Goal: Ask a question: Seek information or help from site administrators or community

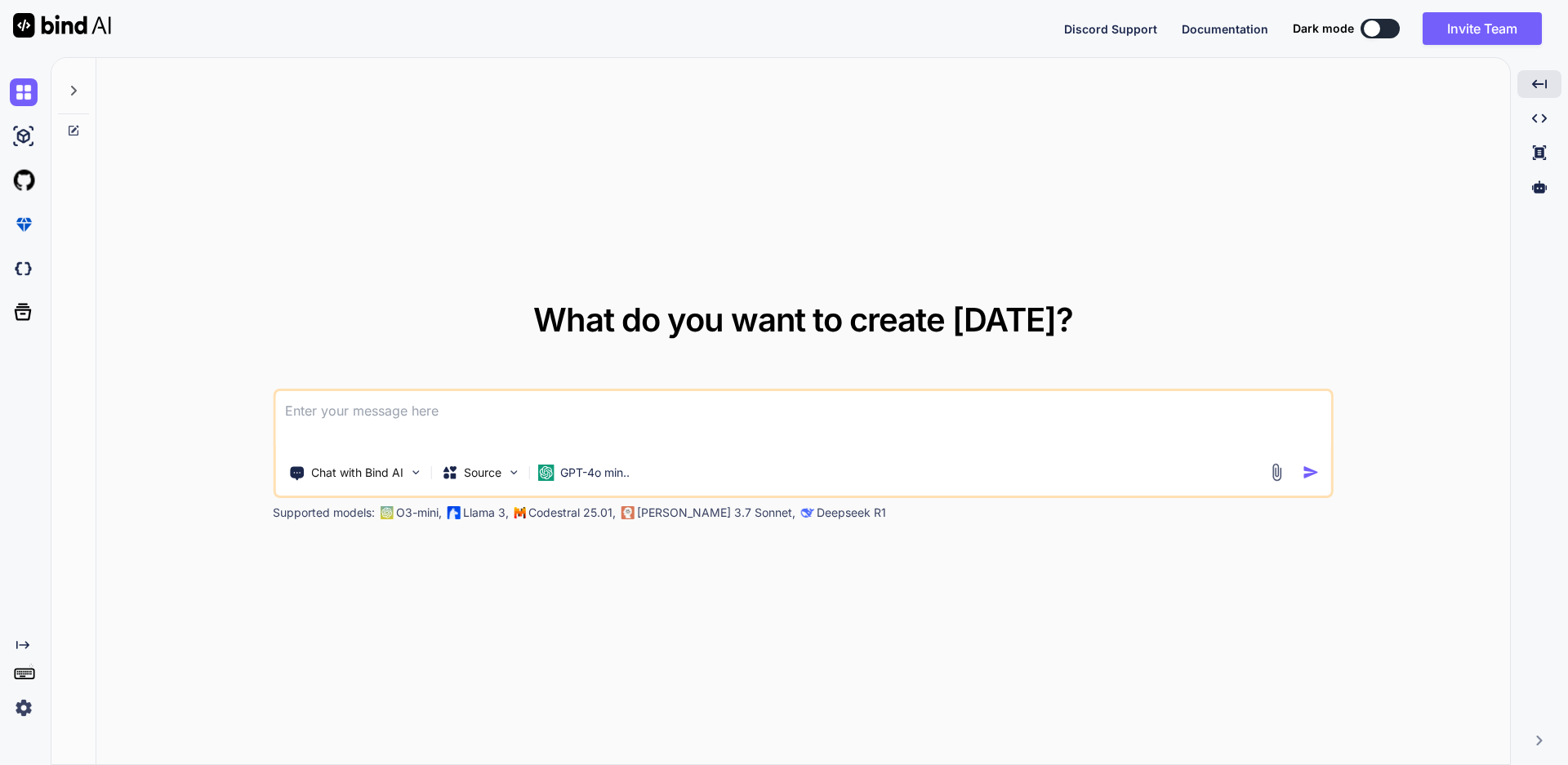
click at [376, 423] on textarea at bounding box center [803, 421] width 1056 height 61
click at [289, 427] on textarea "How to resolve these error" at bounding box center [803, 421] width 1056 height 61
click at [295, 437] on textarea "How to resolve these error" at bounding box center [803, 421] width 1056 height 61
click at [492, 417] on textarea "How to resolve these error" at bounding box center [803, 421] width 1056 height 61
paste textarea "SLF4J(W): No SLF4J providers were found. SLF4J(W): Defaulting to no-operation (…"
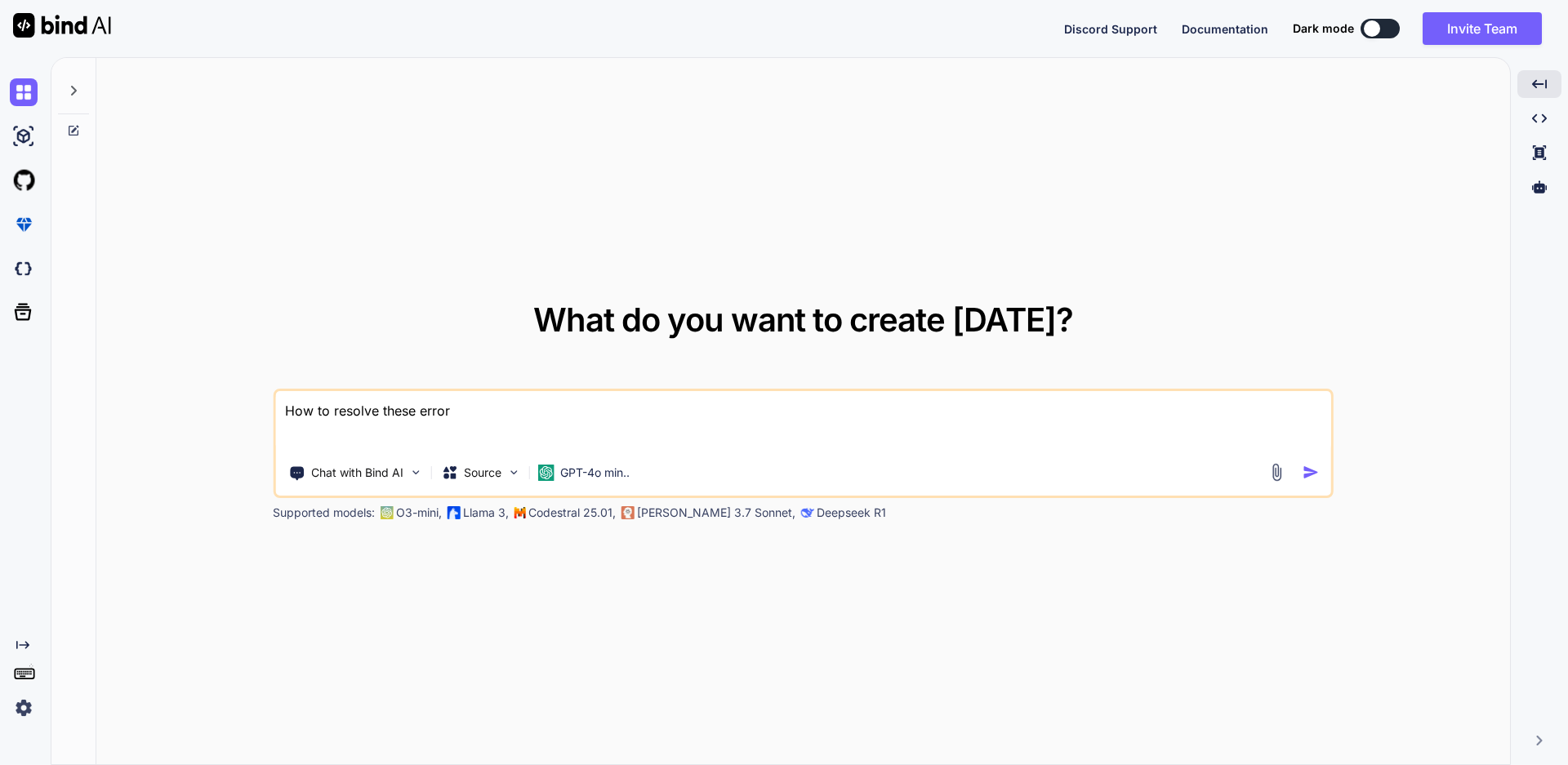
type textarea "How to resolve these errorSLF4J(W): No SLF4J providers were found. SLF4J(W): De…"
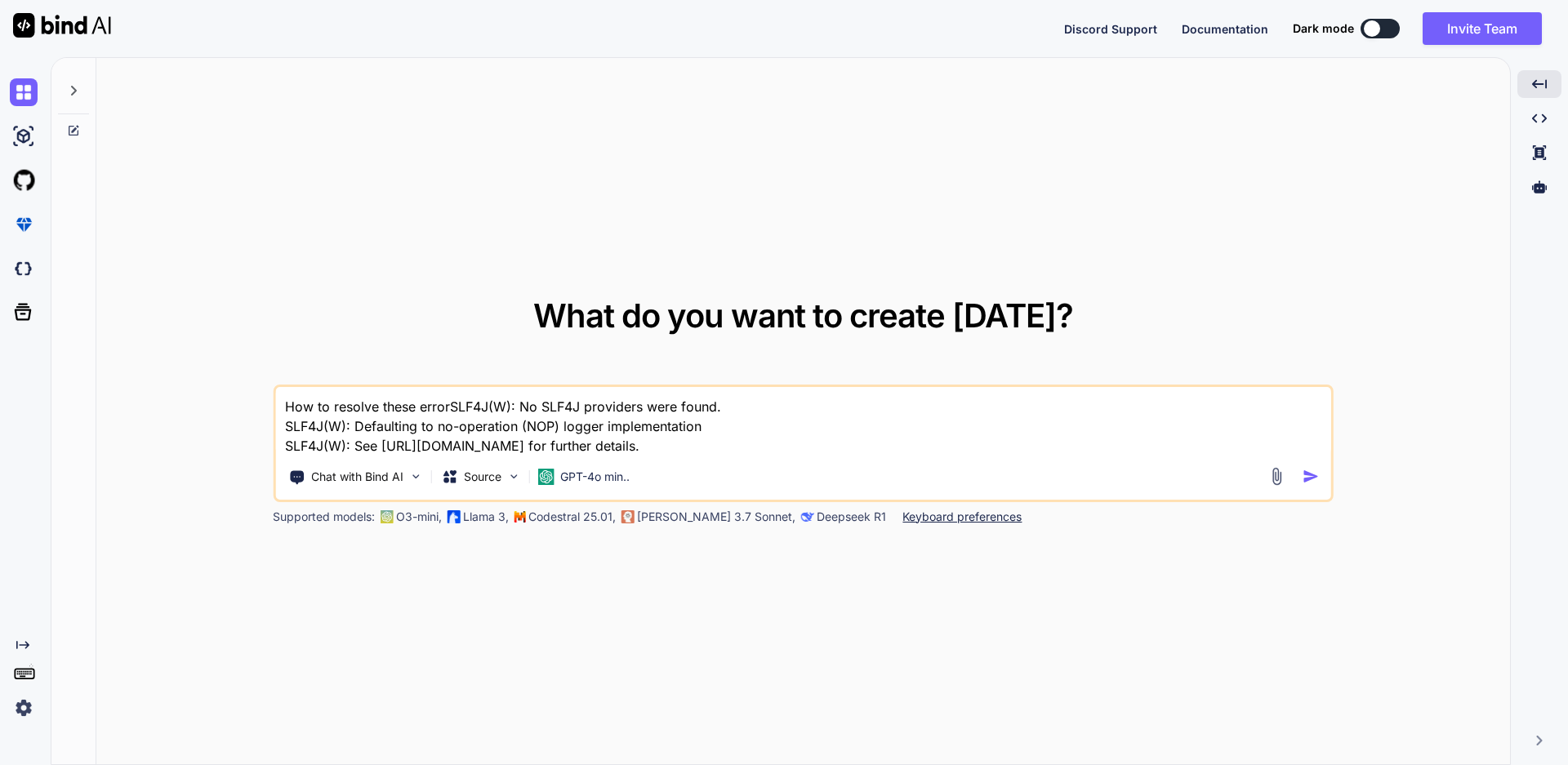
click at [454, 409] on textarea "How to resolve these errorSLF4J(W): No SLF4J providers were found. SLF4J(W): De…" at bounding box center [803, 421] width 1056 height 68
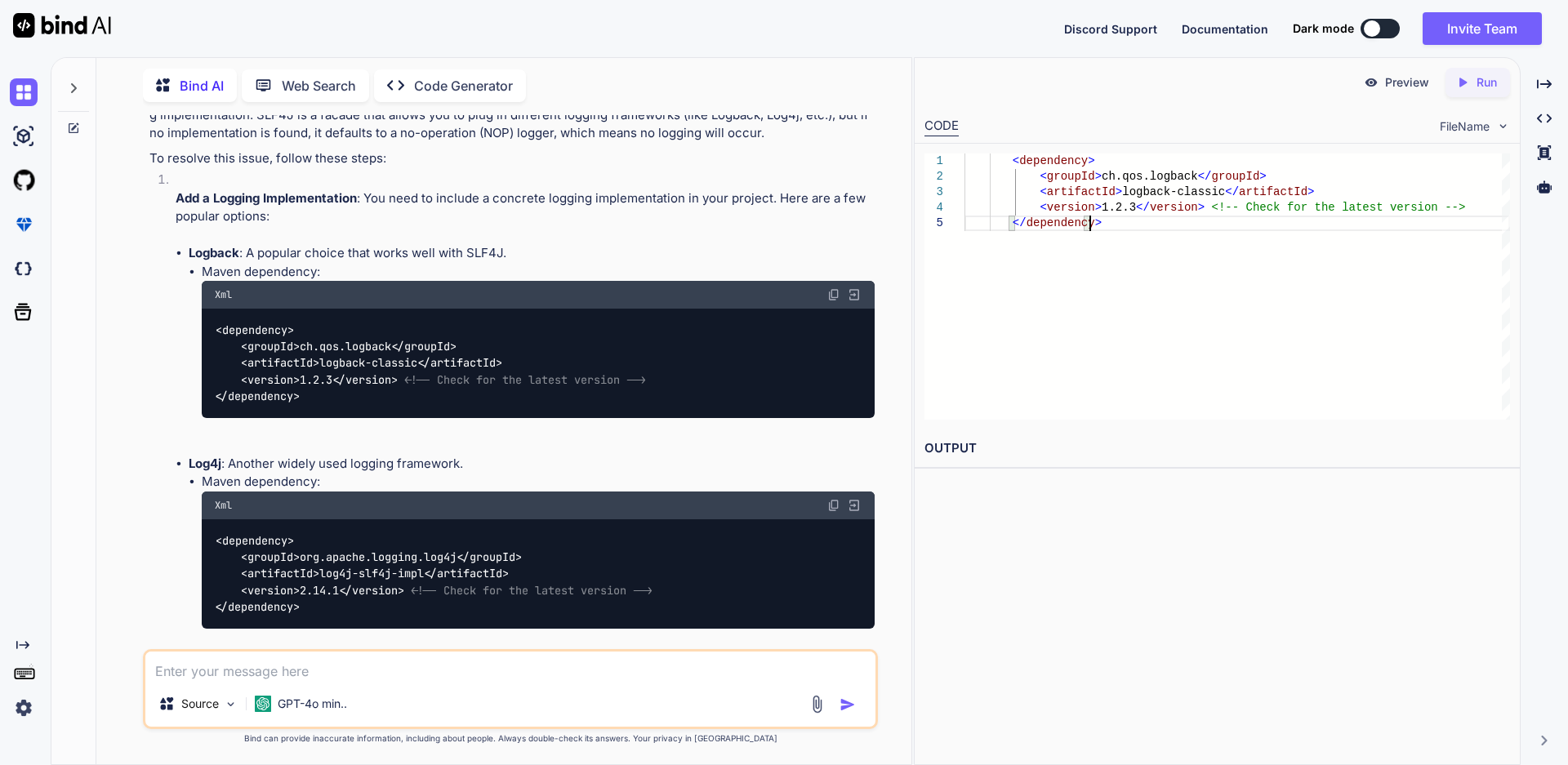
click at [1083, 233] on div "< dependency > < groupId > ch.qos.logback </ groupId > < artifactId > logback-c…" at bounding box center [1236, 287] width 545 height 266
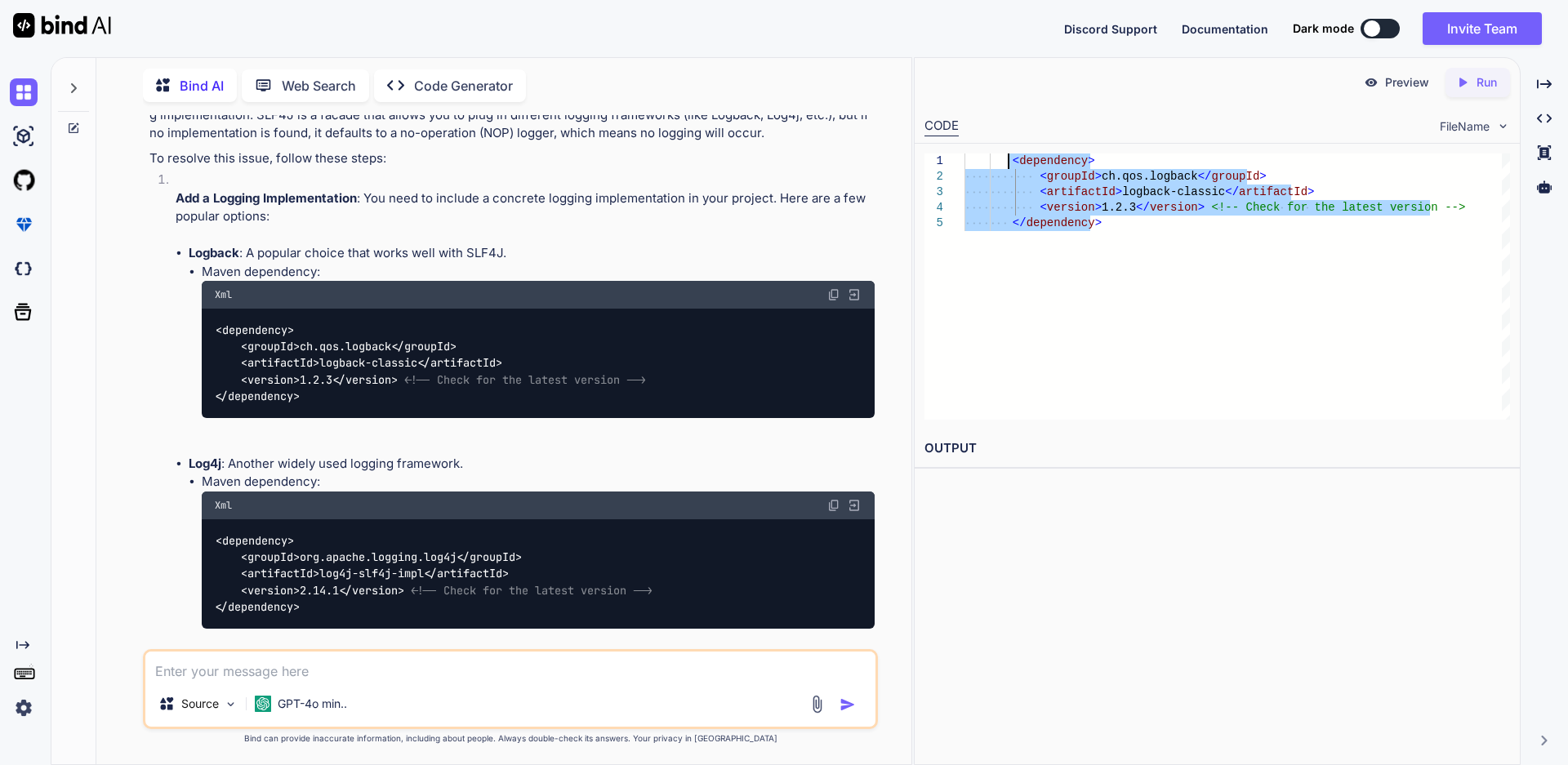
drag, startPoint x: 1096, startPoint y: 228, endPoint x: 1007, endPoint y: 162, distance: 110.8
click at [1007, 162] on div "< dependency > < groupId > ch.qos.logback </ groupId > < artifactId > logback-c…" at bounding box center [1236, 287] width 545 height 266
type textarea "<dependency> <groupId>ch.qos.logback</groupId> <artifactId>logback-classic</art…"
click at [310, 673] on textarea at bounding box center [510, 666] width 730 height 29
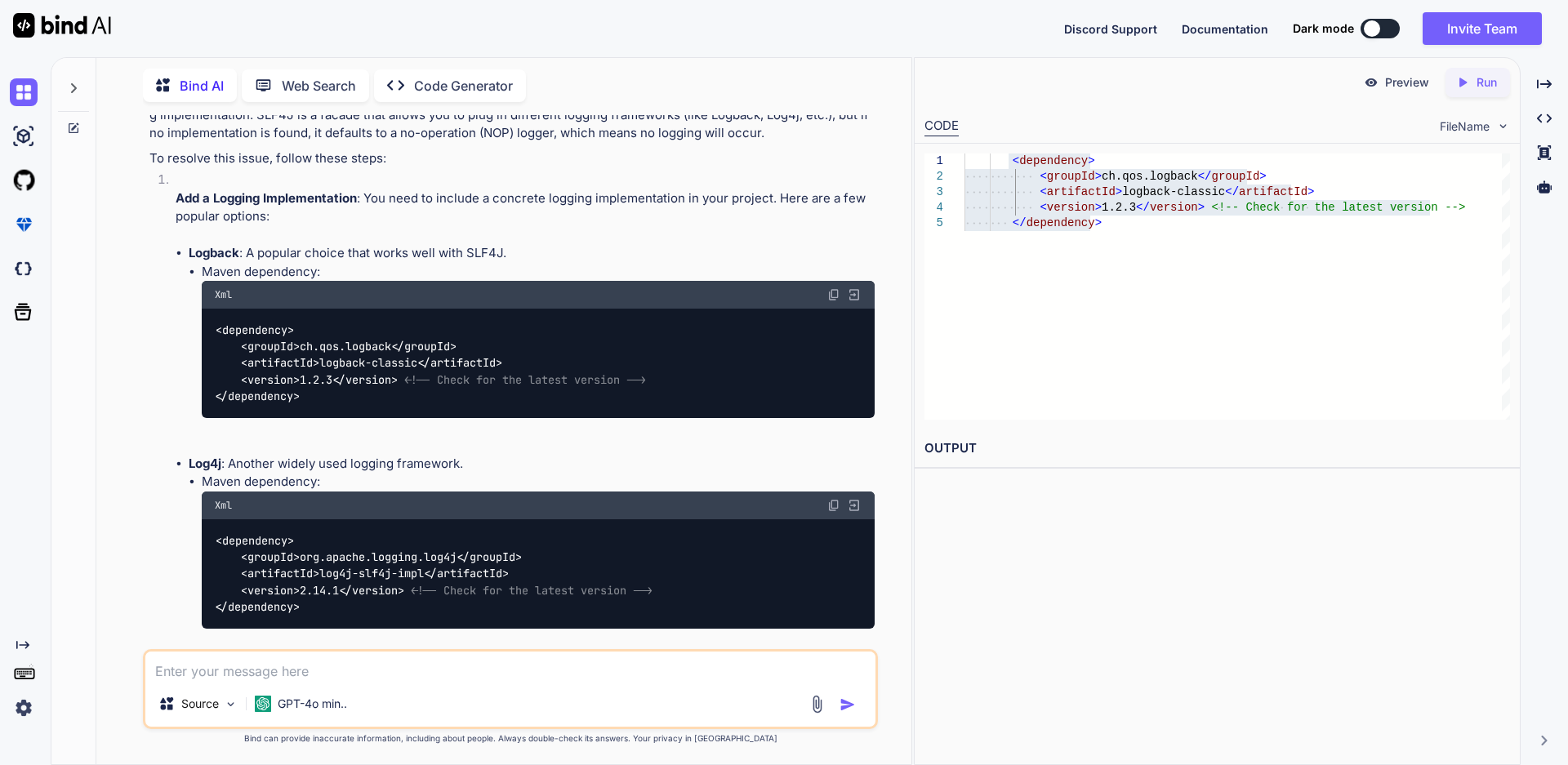
paste textarea "SLF4J(W): No SLF4J providers were found. SLF4J(W): Defaulting to no-operation (…"
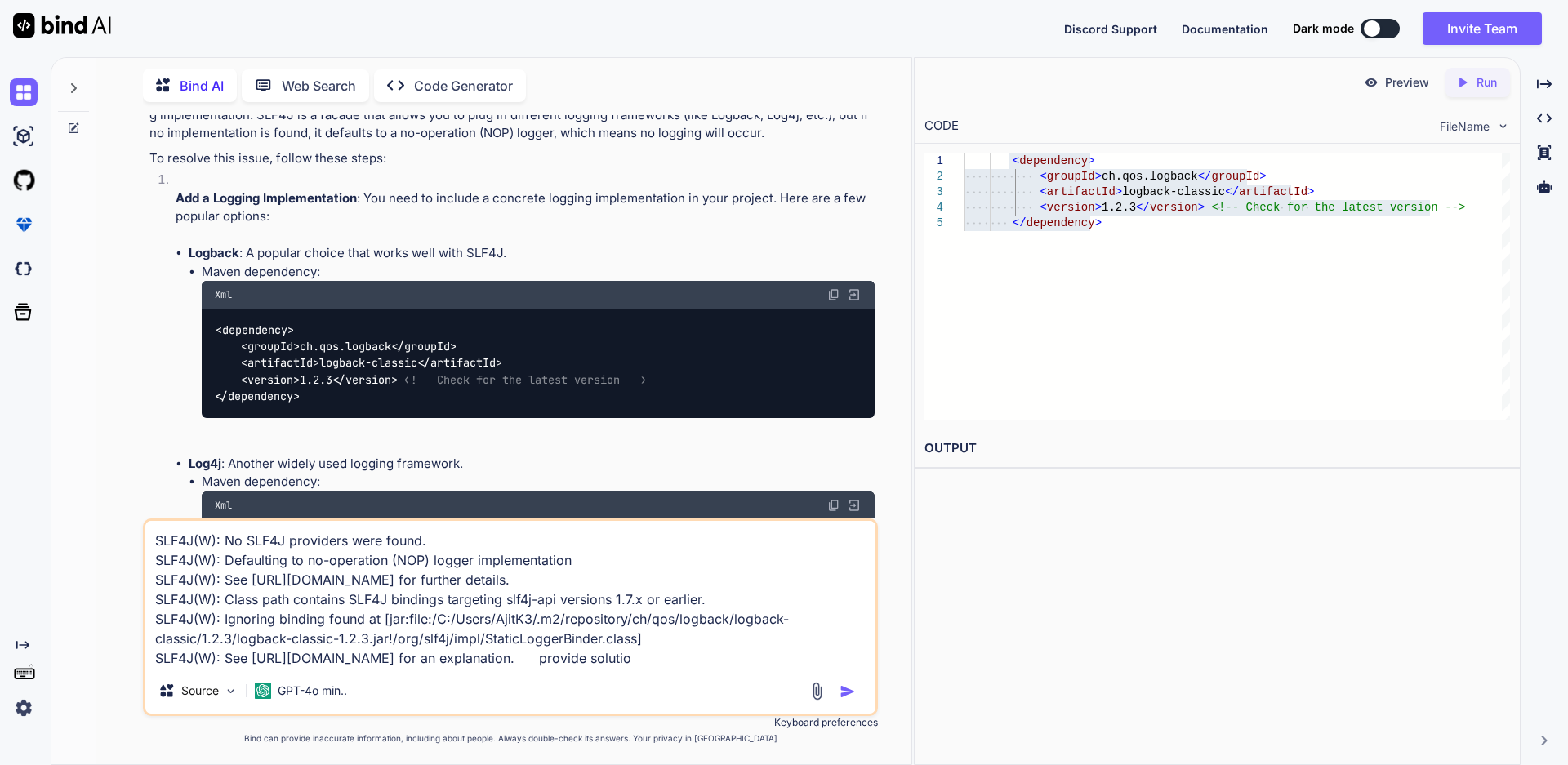
type textarea "SLF4J(W): No SLF4J providers were found. SLF4J(W): Defaulting to no-operation (…"
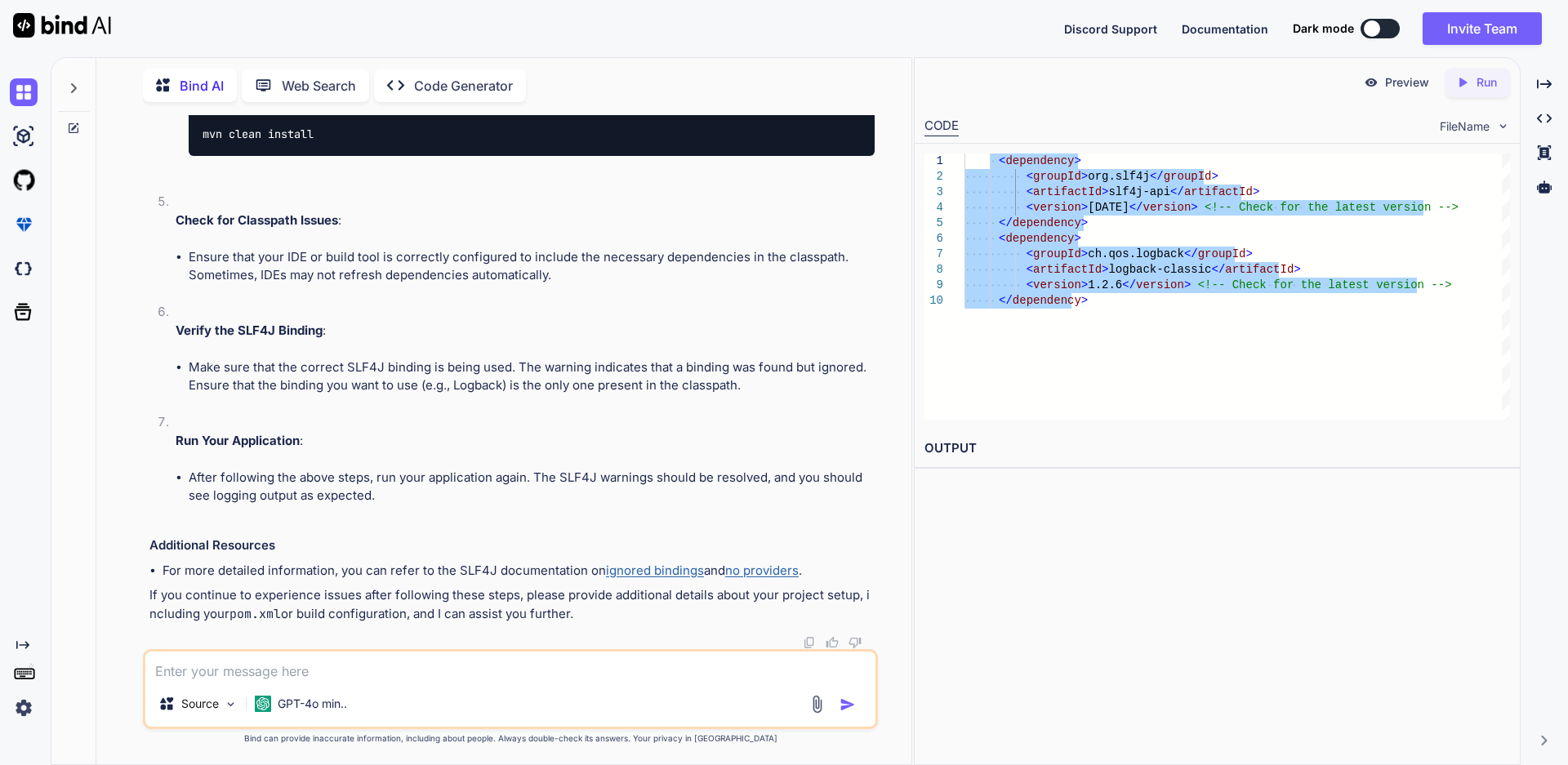
drag, startPoint x: 1070, startPoint y: 301, endPoint x: 986, endPoint y: 162, distance: 162.4
click at [986, 162] on div "< dependency > < groupId > org.slf4j </ groupId > < artifactId > slf4j-api </ a…" at bounding box center [1236, 287] width 545 height 266
type textarea "<dependency> <groupId>org.slf4j</groupId> <artifactId>slf4j-api</artifactId> <v…"
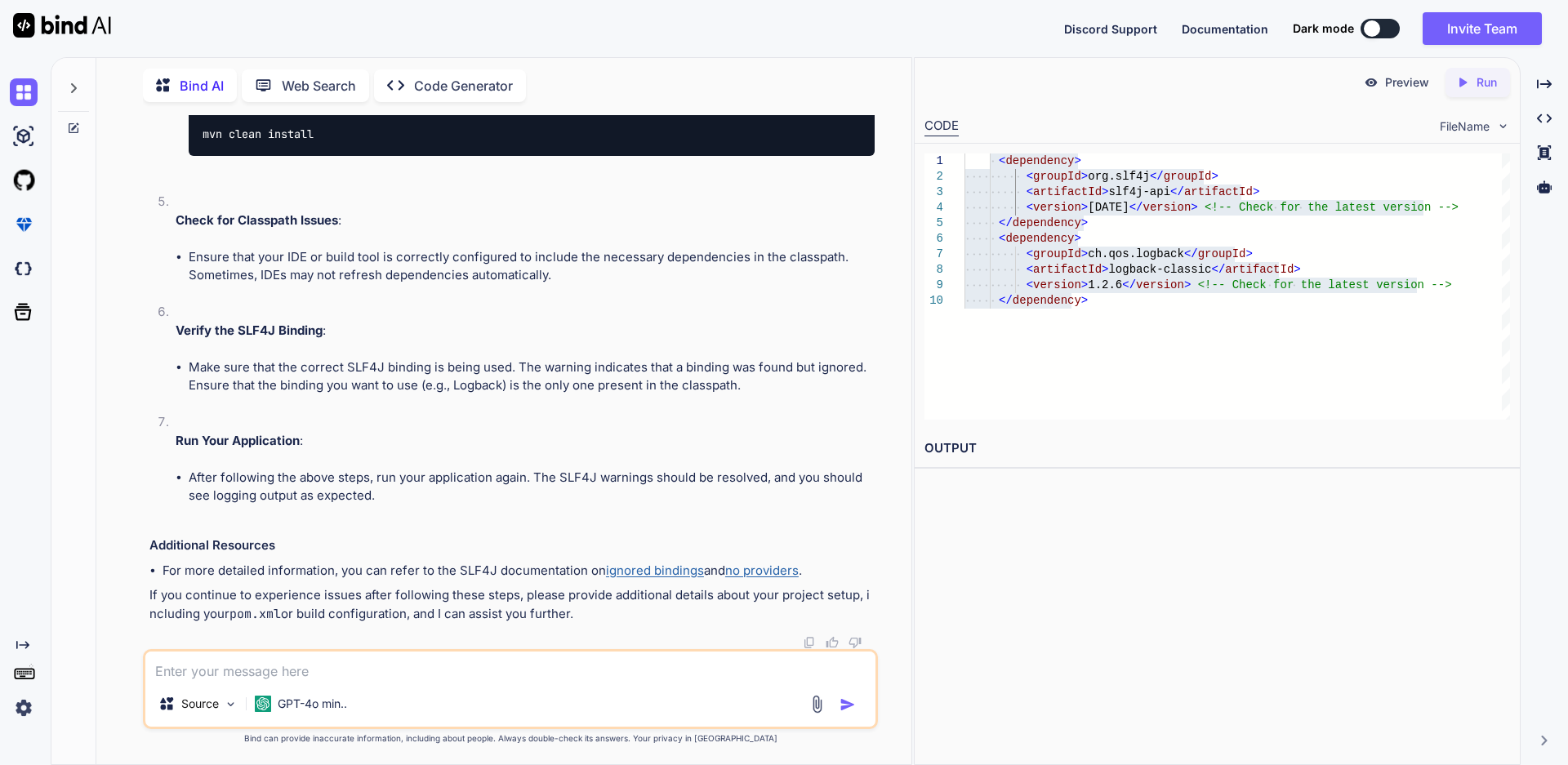
click at [261, 669] on textarea at bounding box center [510, 666] width 730 height 29
paste textarea "LF4J: Failed to load class "org.slf4j.impl.StaticLoggerBinder"."
type textarea "LF4J: Failed to load class "org.slf4j.impl.StaticLoggerBinder". provide solutio…"
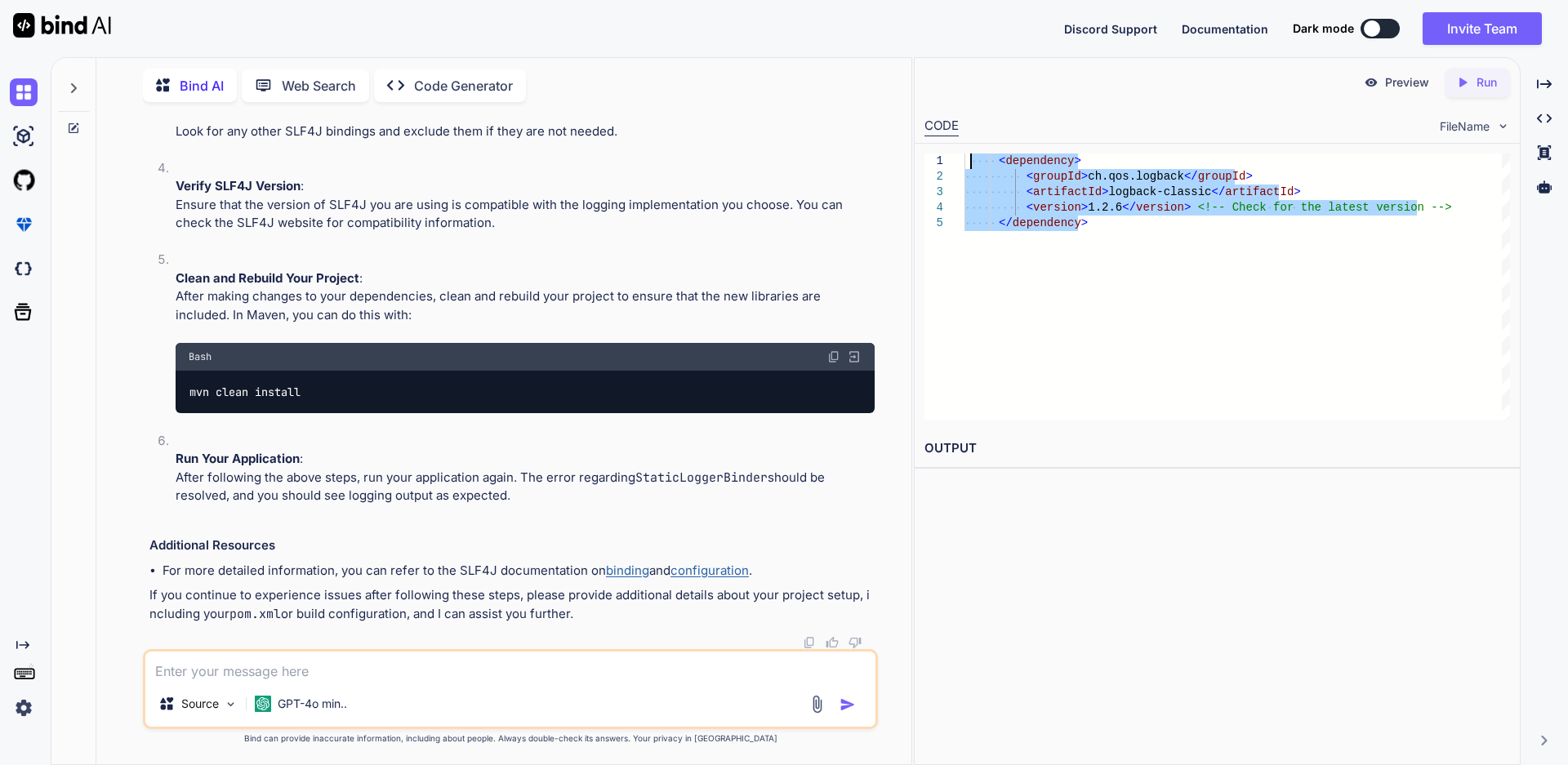
type textarea "<dependency> <groupId>ch.qos.logback</groupId> <artifactId>logback-classic</art…"
drag, startPoint x: 1081, startPoint y: 222, endPoint x: 970, endPoint y: 165, distance: 124.8
click at [970, 165] on div "< dependency > < groupId > ch.qos.logback </ groupId > < artifactId > logback-c…" at bounding box center [1236, 287] width 545 height 266
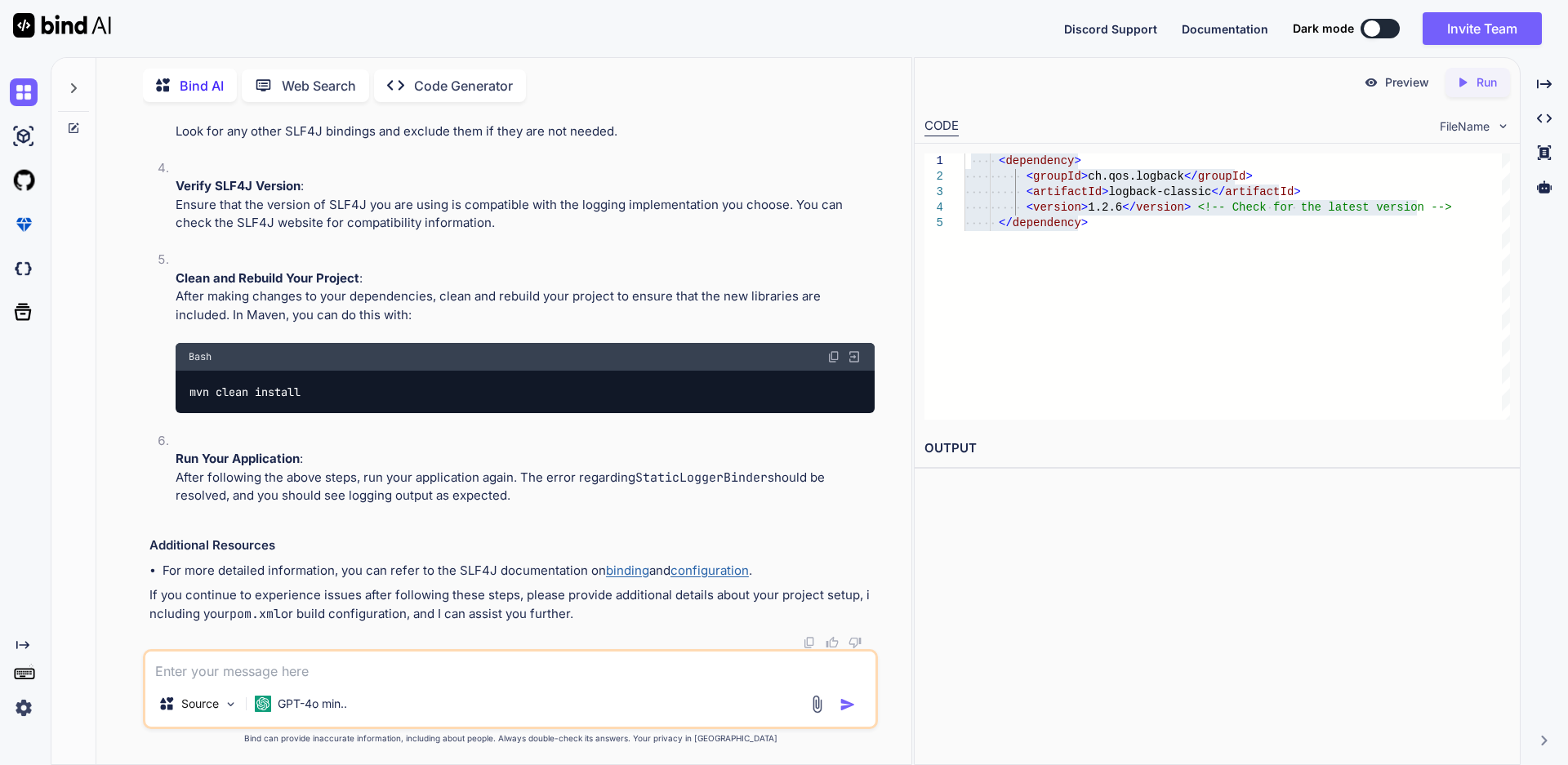
click at [338, 667] on textarea at bounding box center [510, 666] width 730 height 29
type textarea "P"
paste textarea "SLF4J: Defaulting to no-operation (NOP) logger implementation"
type textarea "SLF4J: Defaulting to no-operation (NOP) logger implementation provide solutions"
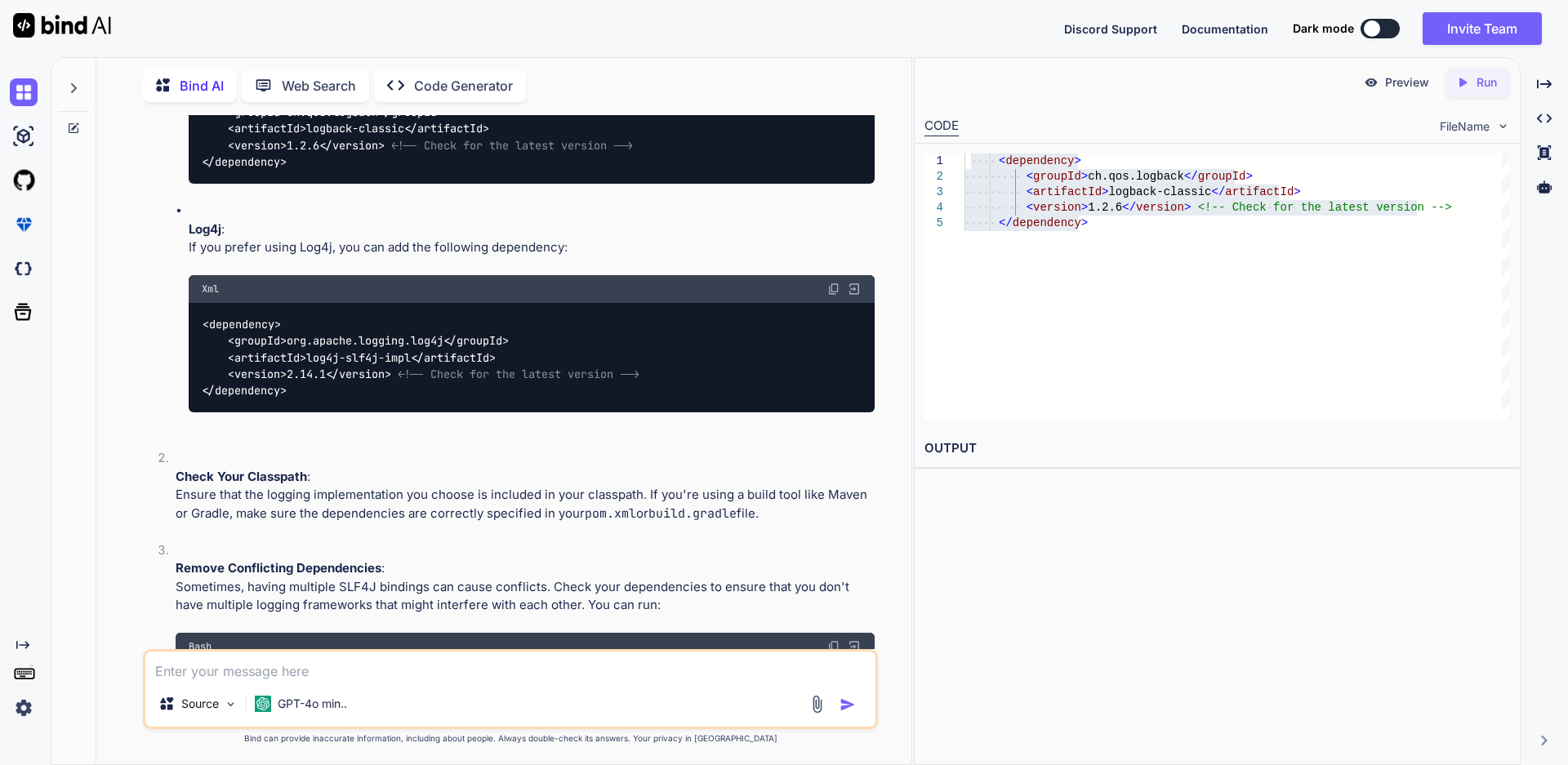
scroll to position [4736, 0]
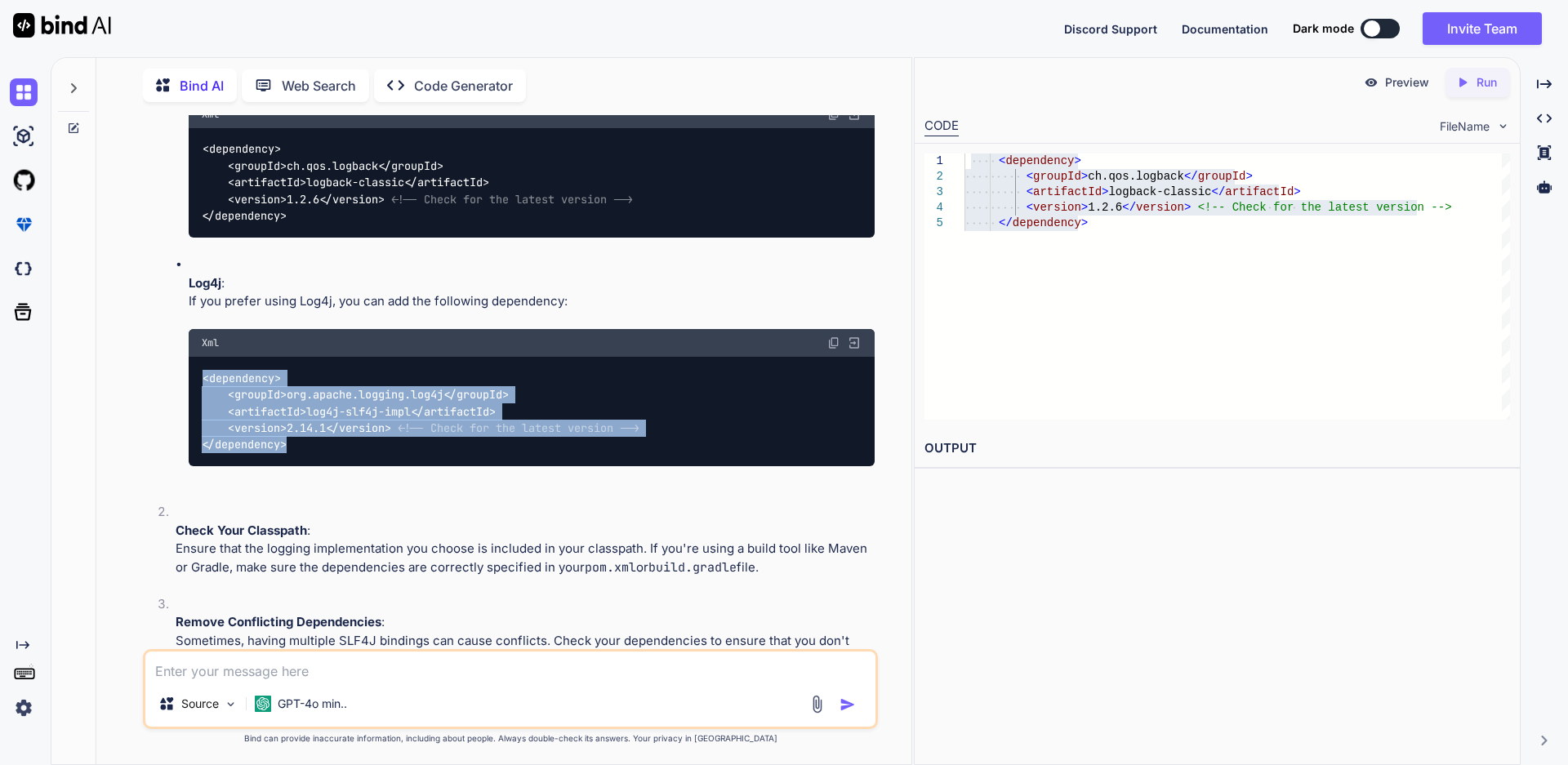
drag, startPoint x: 290, startPoint y: 444, endPoint x: 188, endPoint y: 374, distance: 123.7
click at [188, 374] on div "< dependency > < groupId > org.apache.logging.log4j </ groupId > < artifactId >…" at bounding box center [531, 411] width 686 height 109
copy code "< dependency > < groupId > org.apache.logging.log4j </ groupId > < artifactId >…"
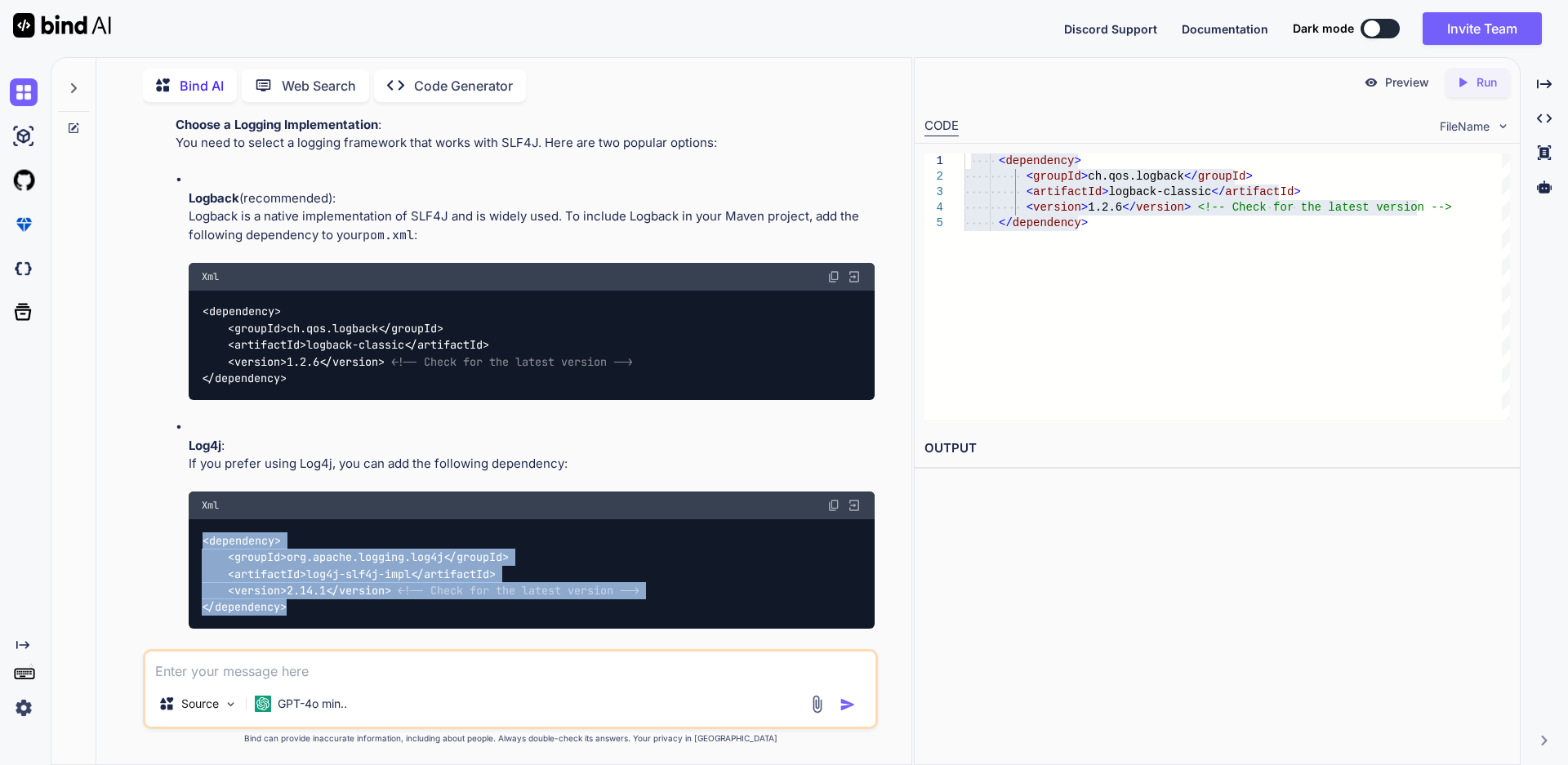
scroll to position [4573, 0]
